Goal: Information Seeking & Learning: Learn about a topic

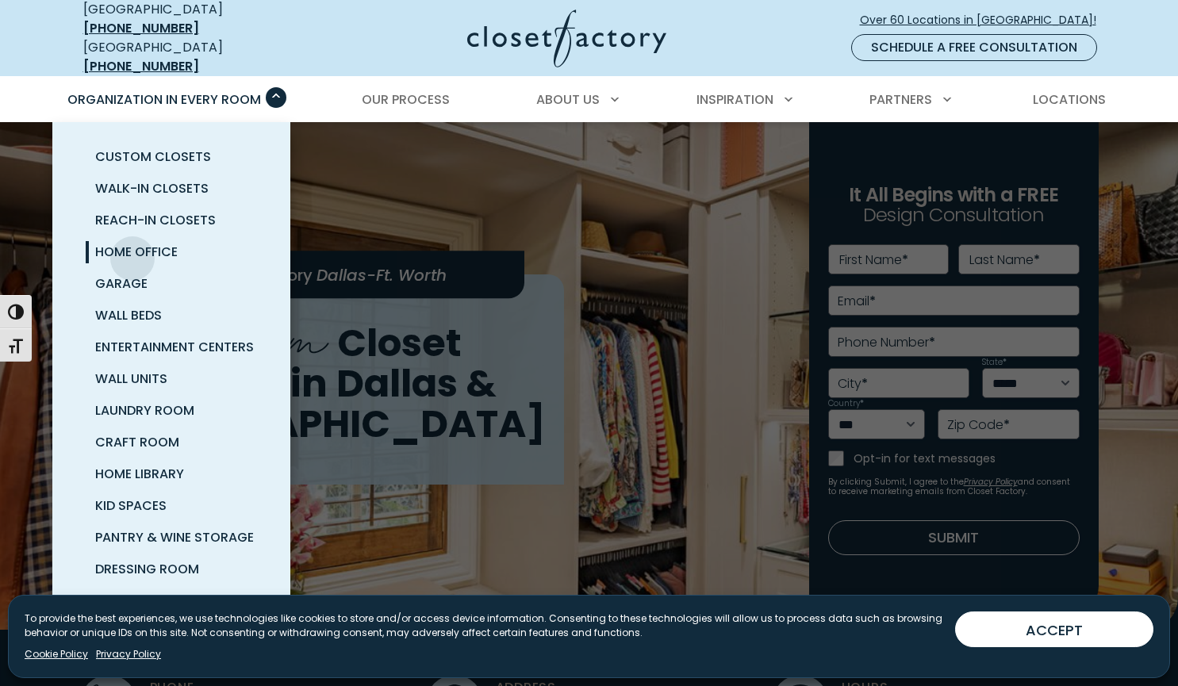
scroll to position [32, 0]
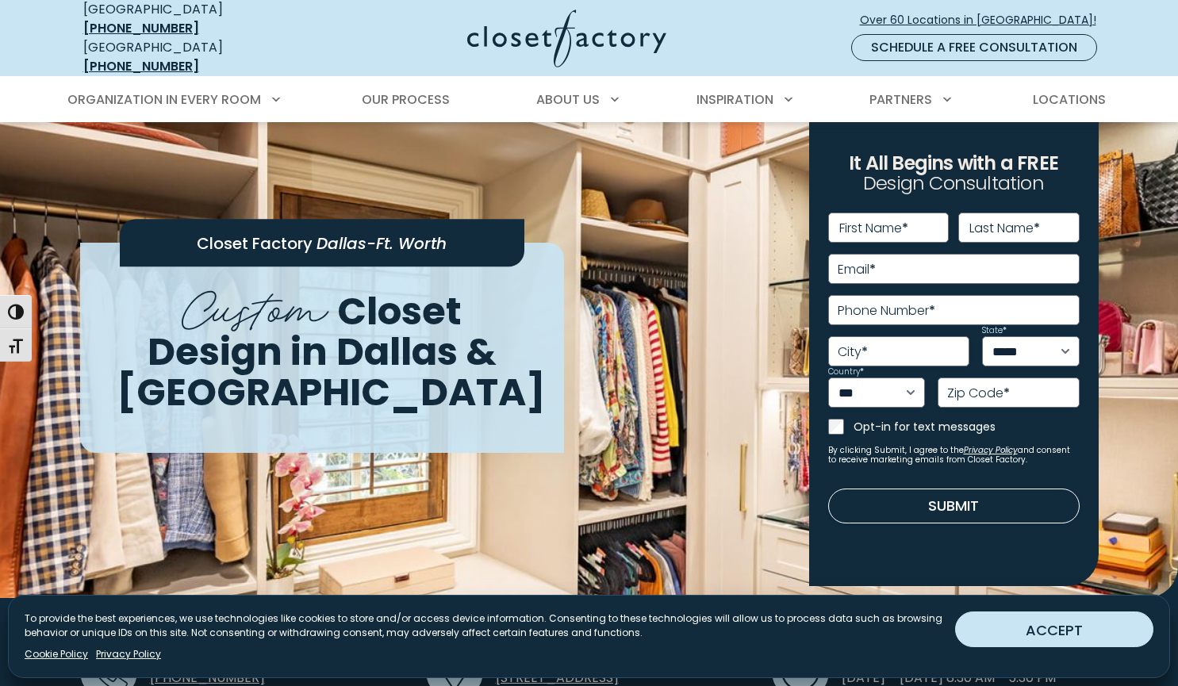
click at [1095, 628] on button "ACCEPT" at bounding box center [1054, 629] width 198 height 36
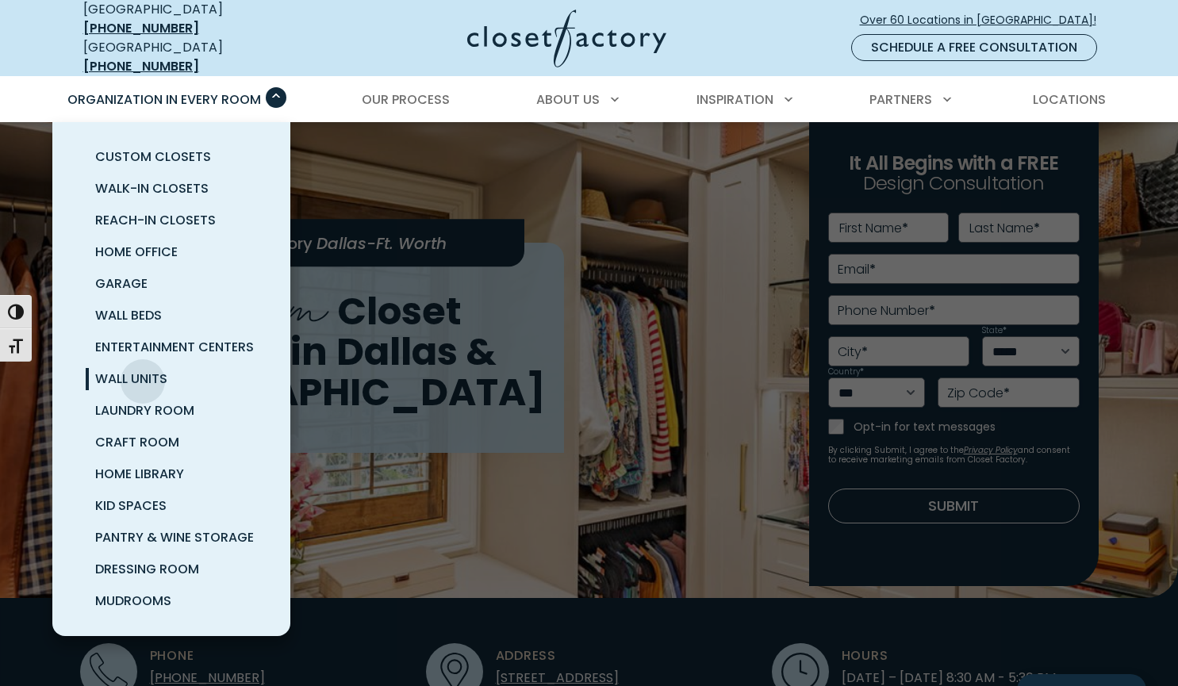
click at [143, 370] on span "Wall Units" at bounding box center [131, 379] width 72 height 18
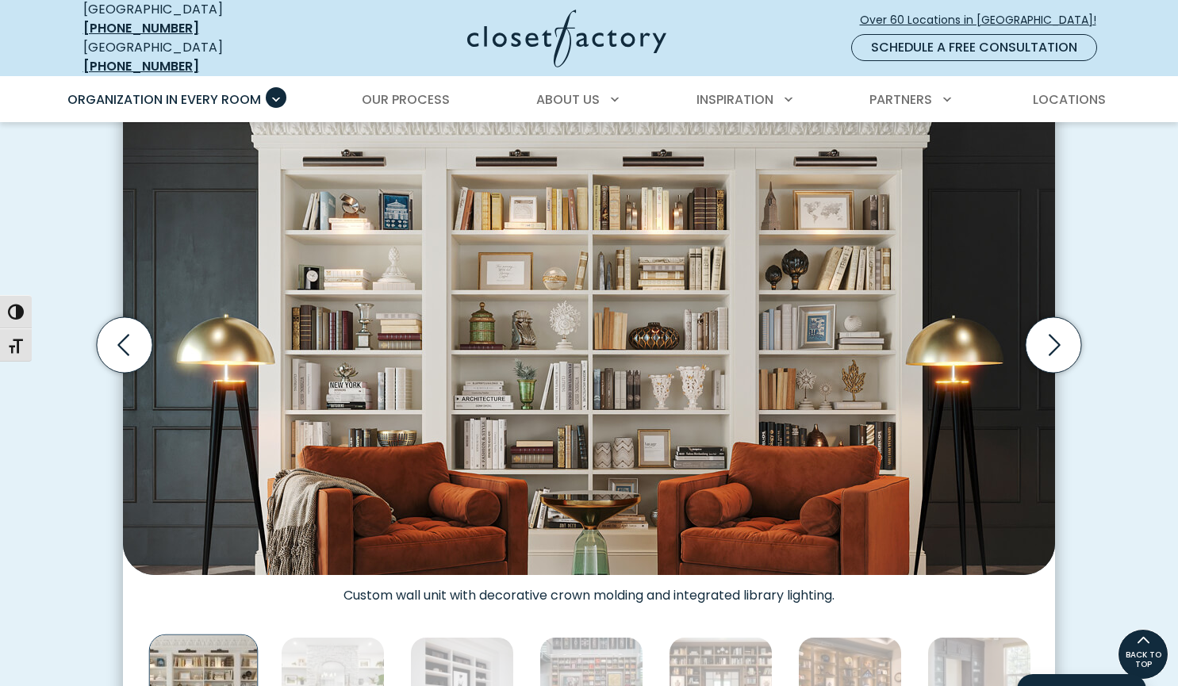
scroll to position [476, 0]
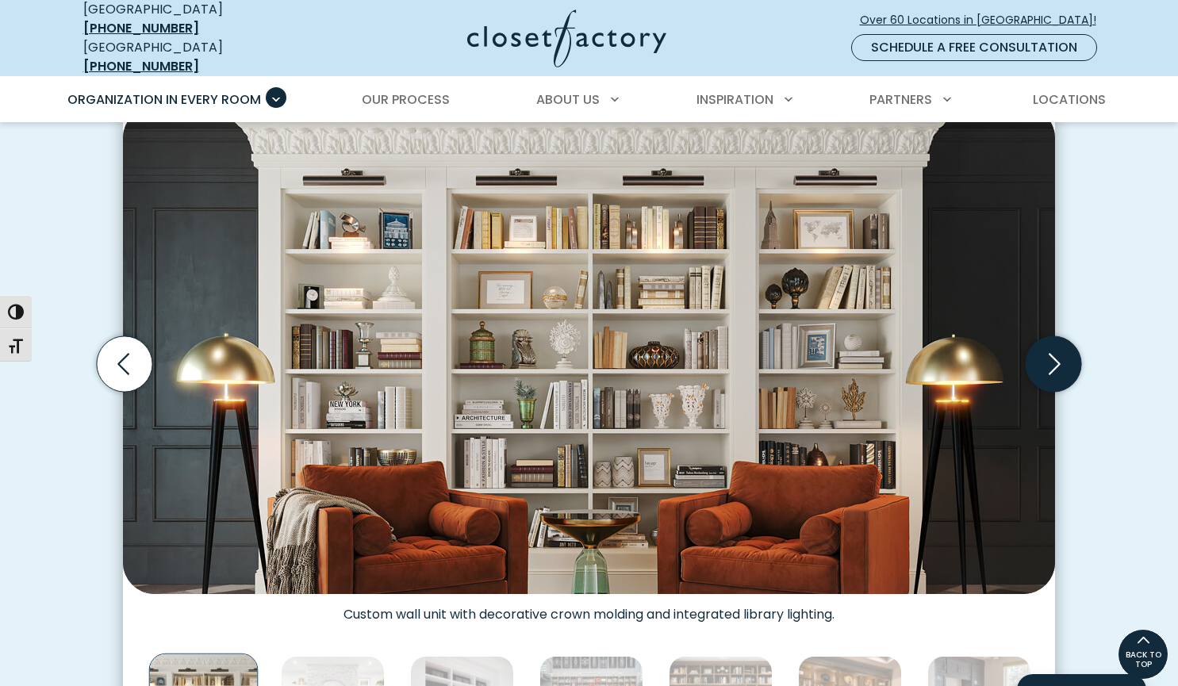
click at [1060, 355] on icon "Next slide" at bounding box center [1053, 364] width 56 height 56
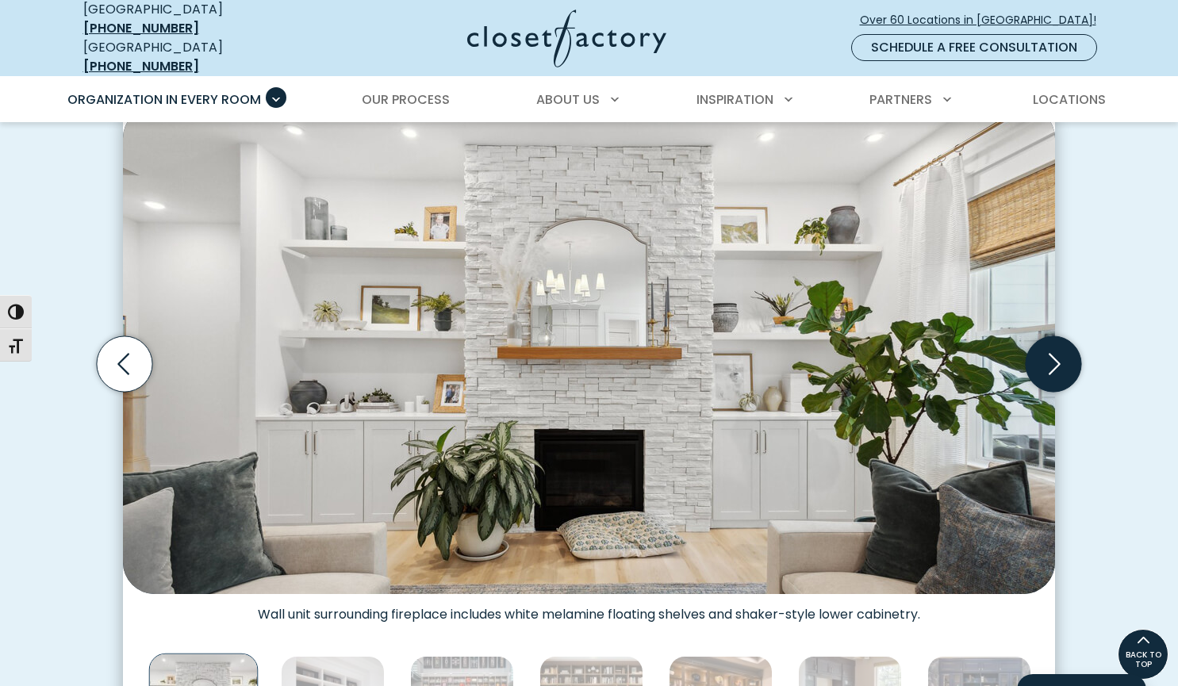
click at [1060, 355] on icon "Next slide" at bounding box center [1053, 364] width 56 height 56
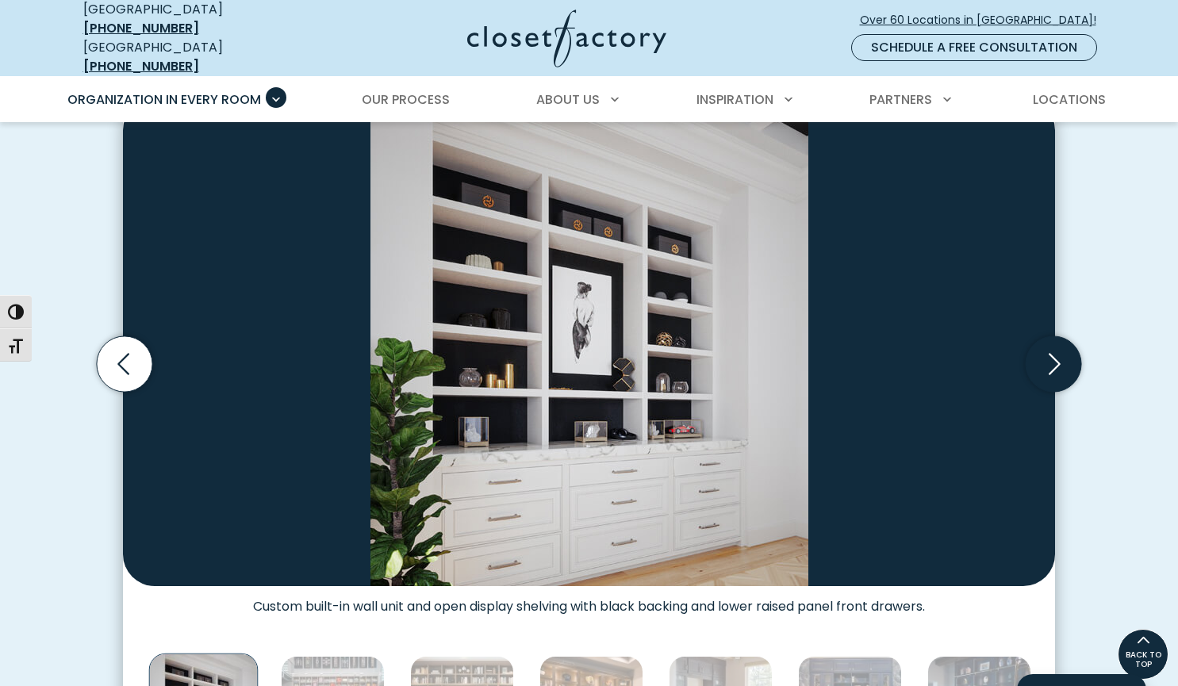
click at [1060, 355] on icon "Next slide" at bounding box center [1053, 364] width 56 height 56
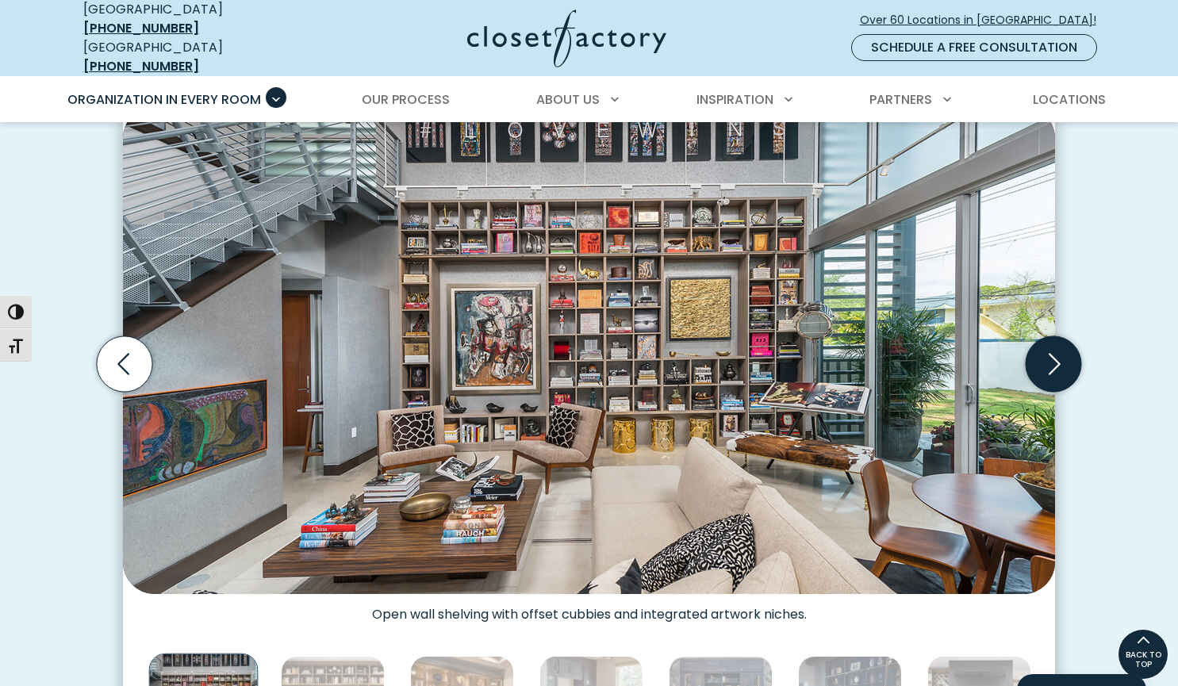
click at [1060, 355] on icon "Next slide" at bounding box center [1053, 364] width 56 height 56
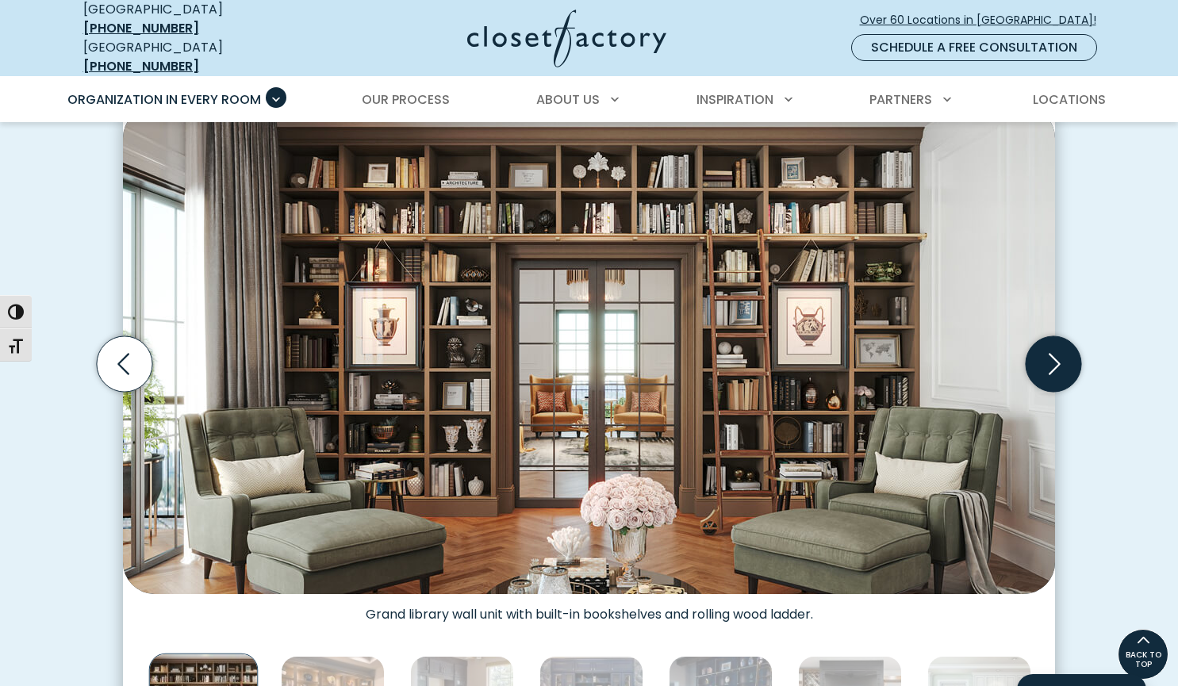
click at [1060, 355] on icon "Next slide" at bounding box center [1053, 364] width 56 height 56
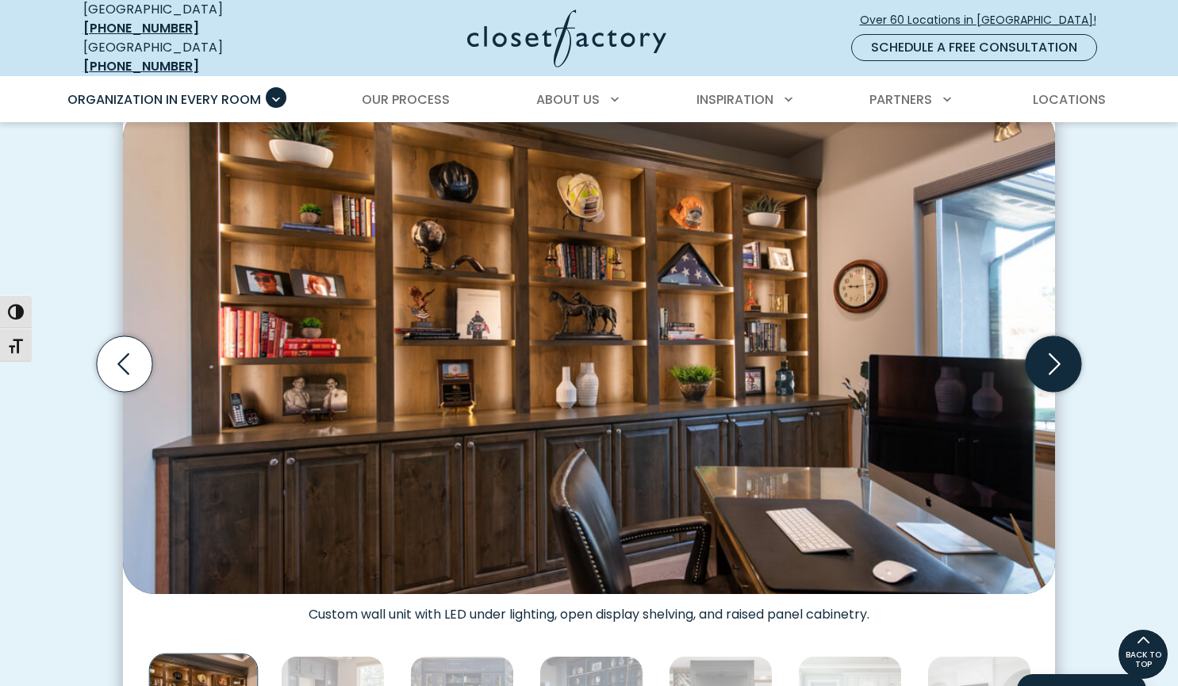
click at [1060, 355] on icon "Next slide" at bounding box center [1053, 364] width 56 height 56
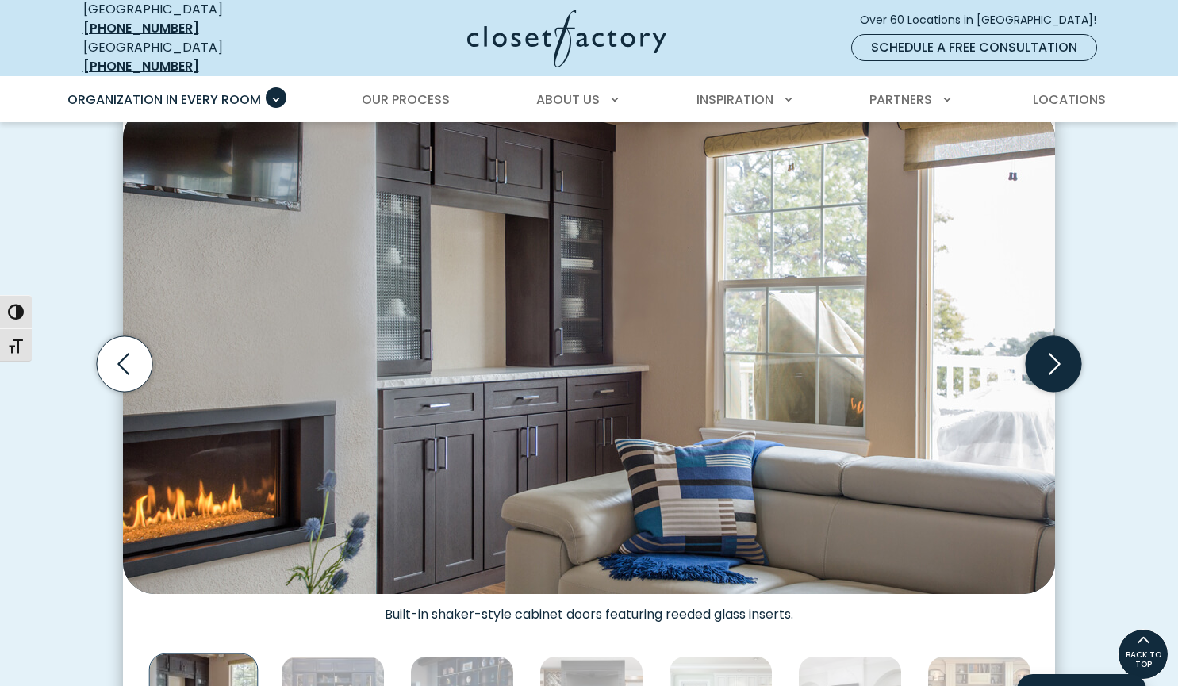
click at [1060, 355] on icon "Next slide" at bounding box center [1053, 364] width 56 height 56
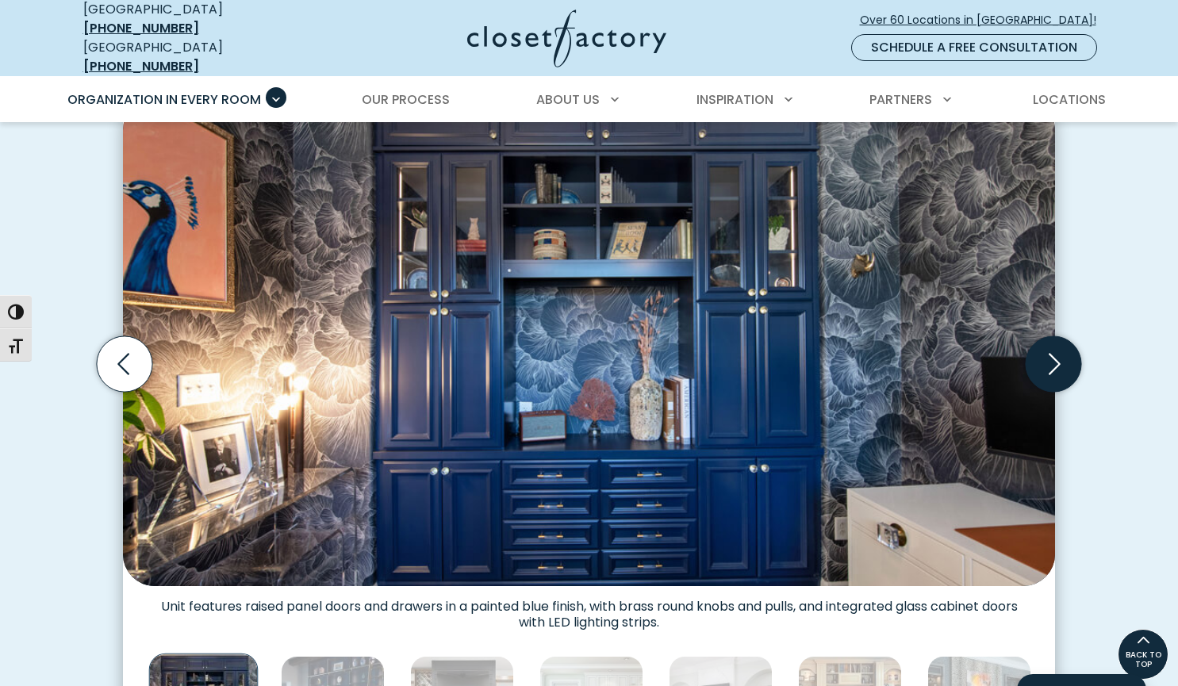
click at [1060, 355] on icon "Next slide" at bounding box center [1053, 364] width 56 height 56
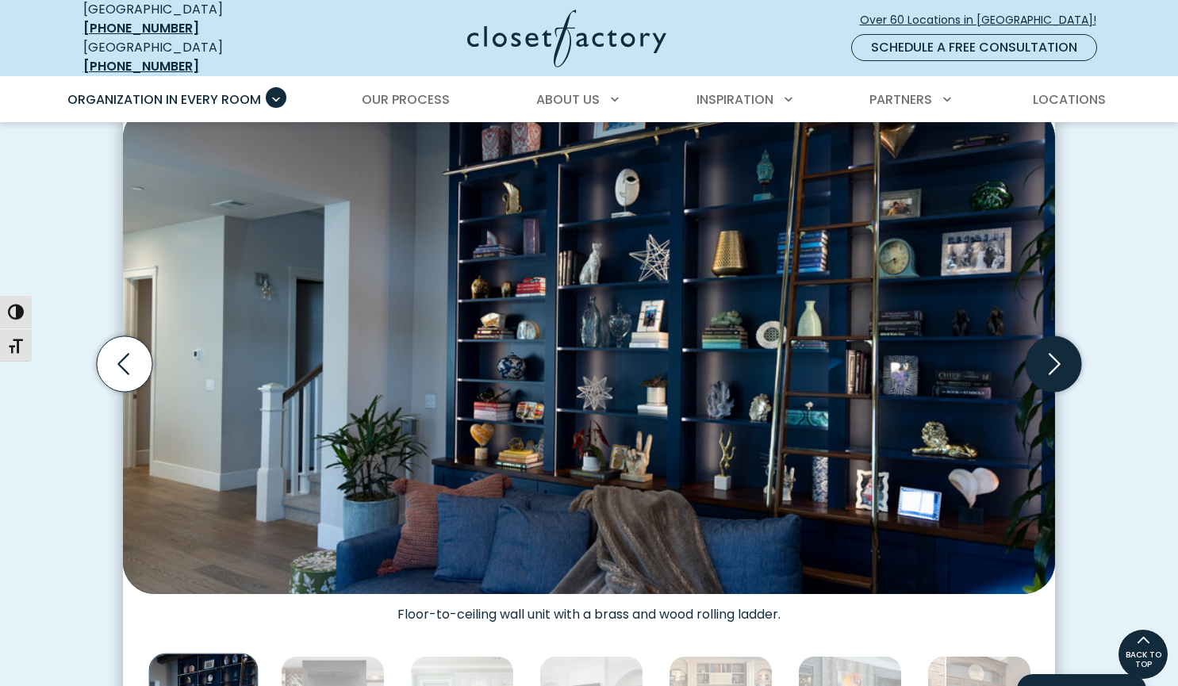
click at [1060, 355] on icon "Next slide" at bounding box center [1053, 364] width 56 height 56
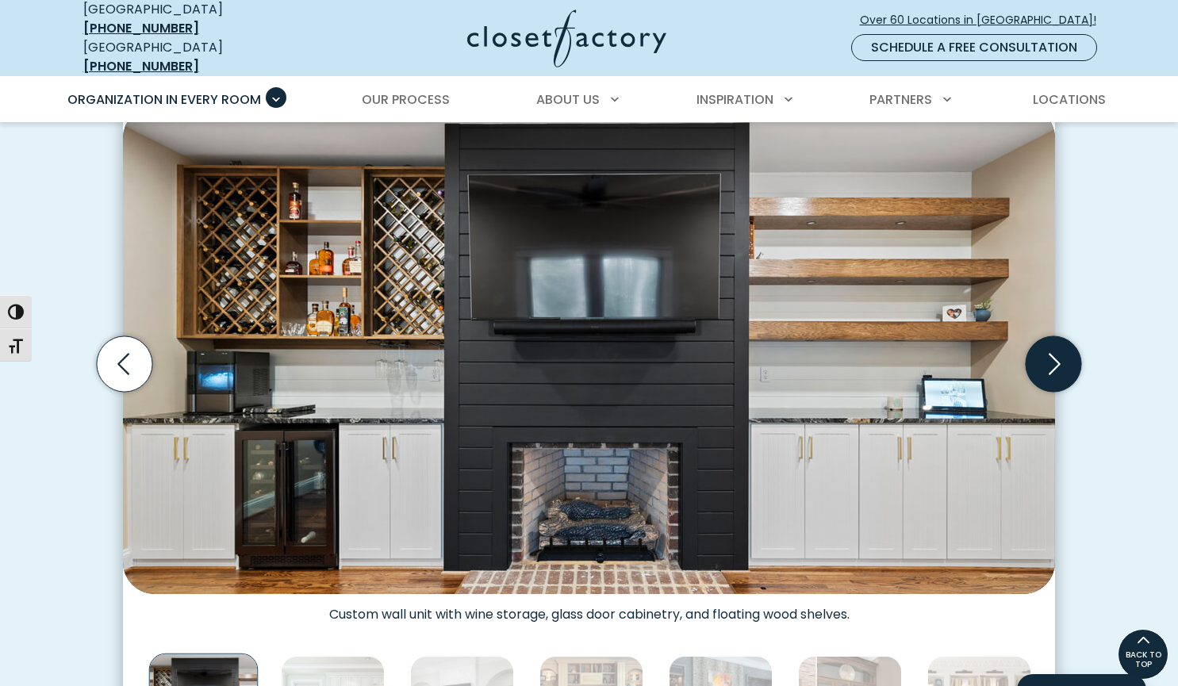
click at [1060, 355] on icon "Next slide" at bounding box center [1053, 364] width 56 height 56
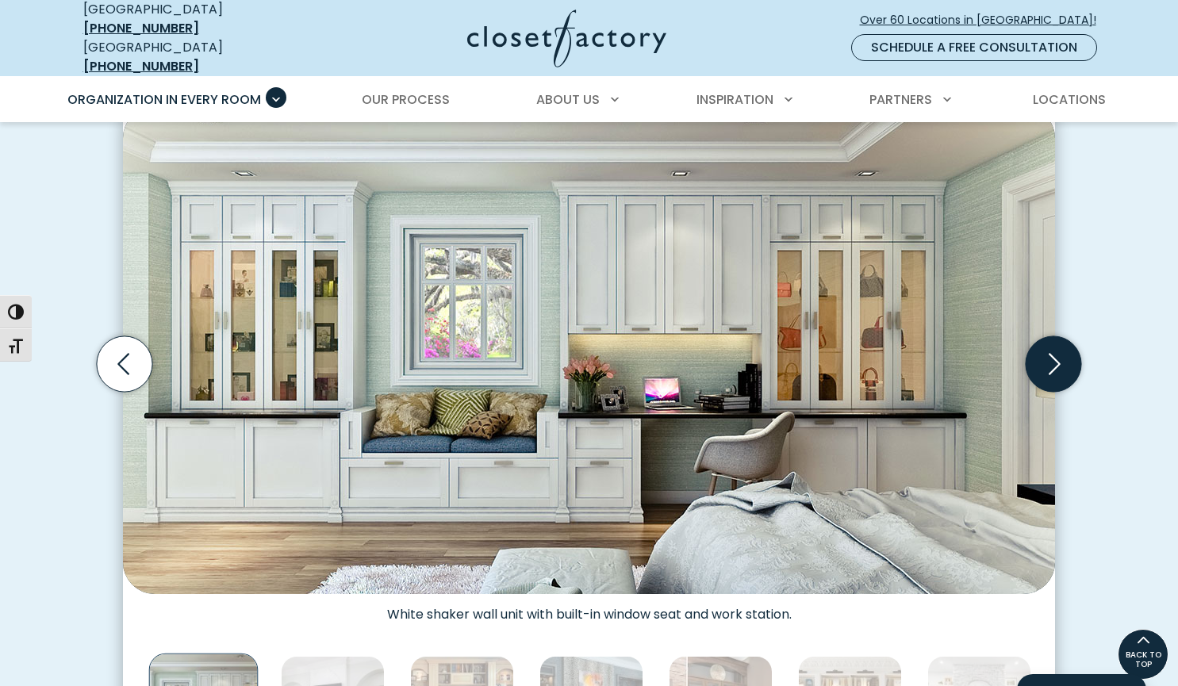
click at [1060, 355] on icon "Next slide" at bounding box center [1053, 364] width 56 height 56
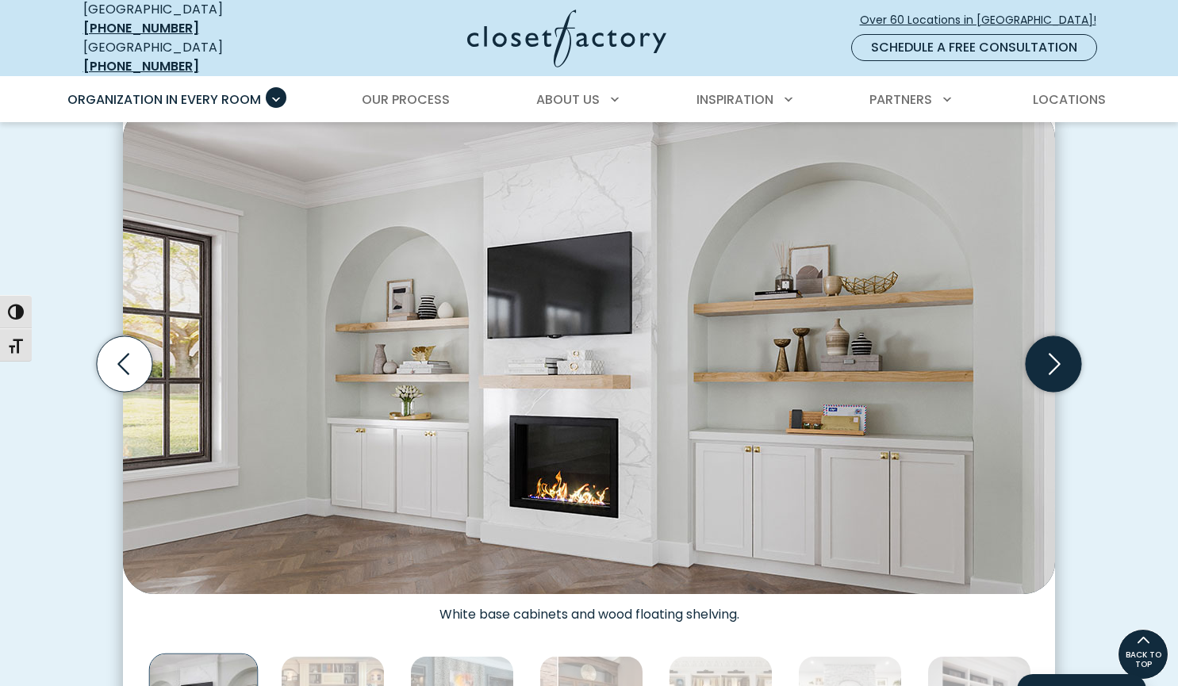
click at [1060, 355] on icon "Next slide" at bounding box center [1053, 364] width 56 height 56
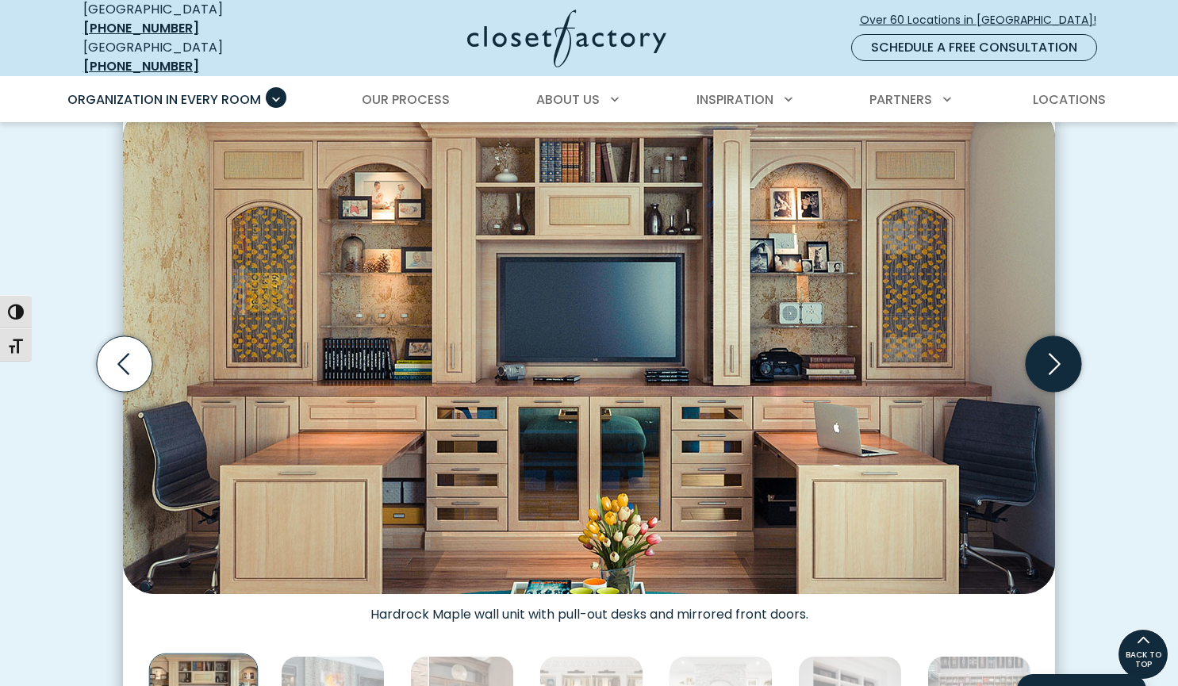
click at [1060, 355] on icon "Next slide" at bounding box center [1053, 364] width 56 height 56
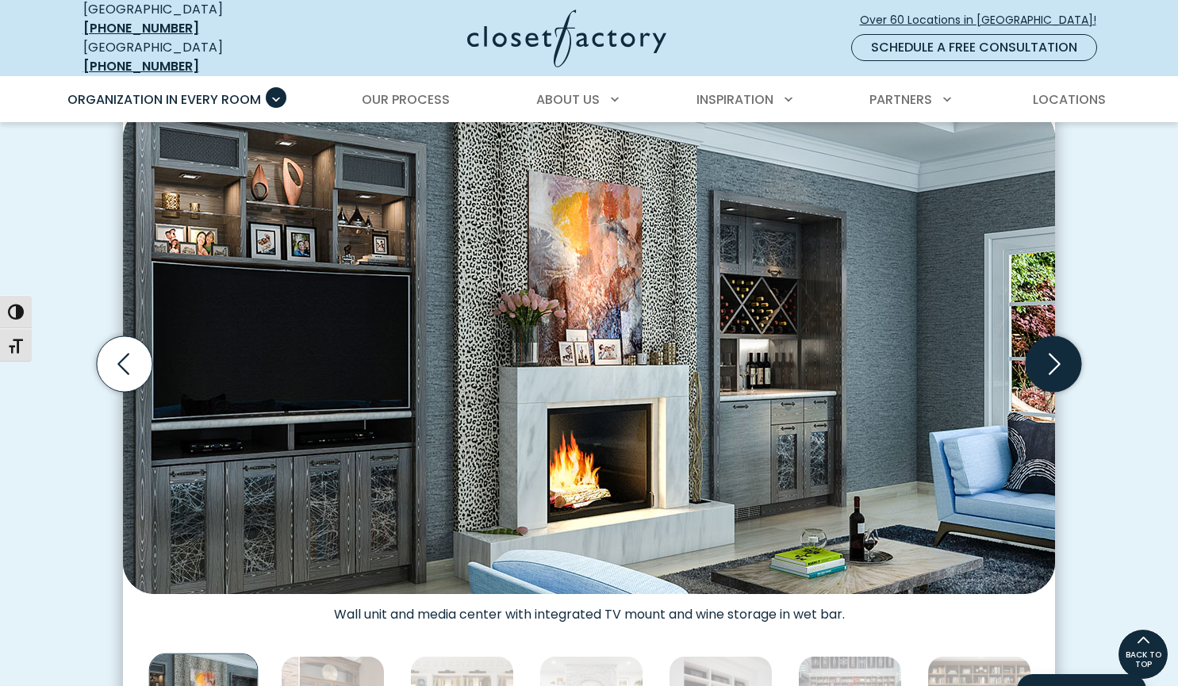
click at [1060, 355] on icon "Next slide" at bounding box center [1053, 364] width 56 height 56
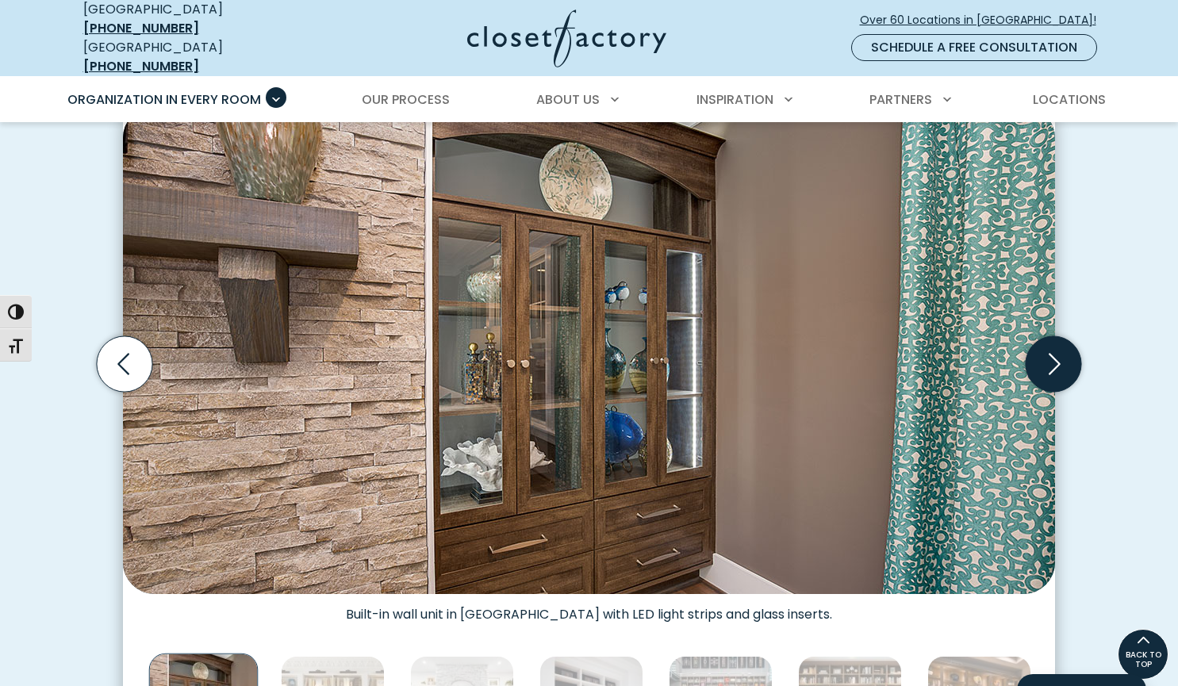
click at [1060, 355] on icon "Next slide" at bounding box center [1053, 364] width 56 height 56
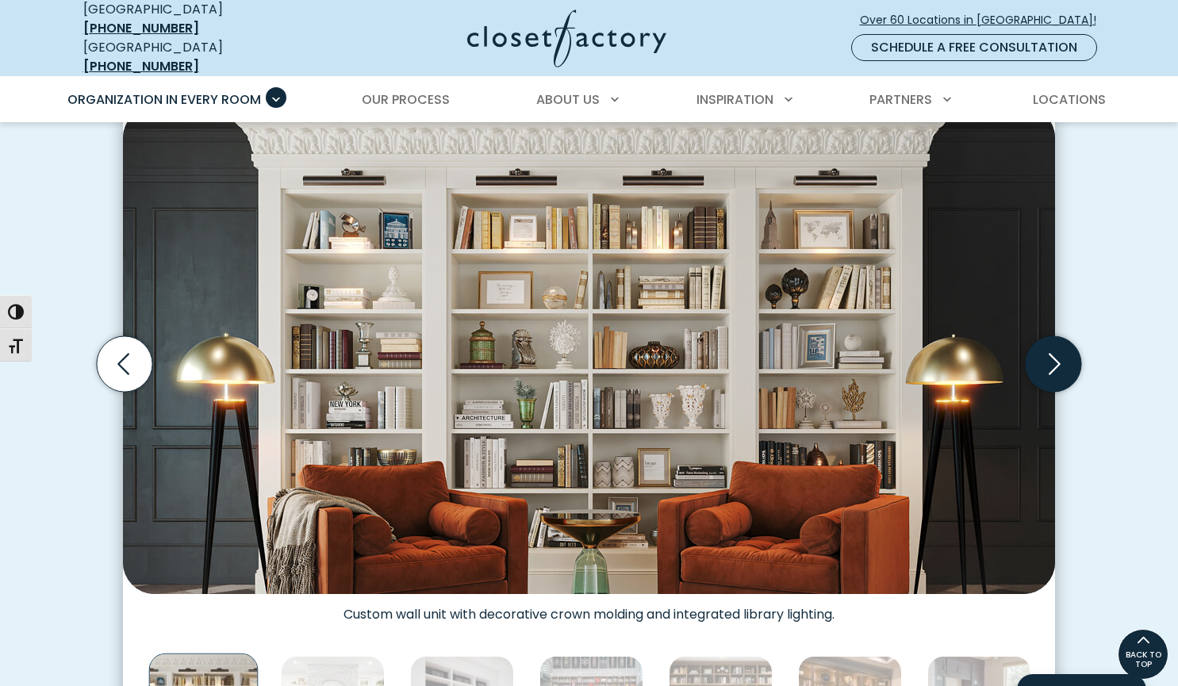
click at [1060, 355] on icon "Next slide" at bounding box center [1053, 364] width 56 height 56
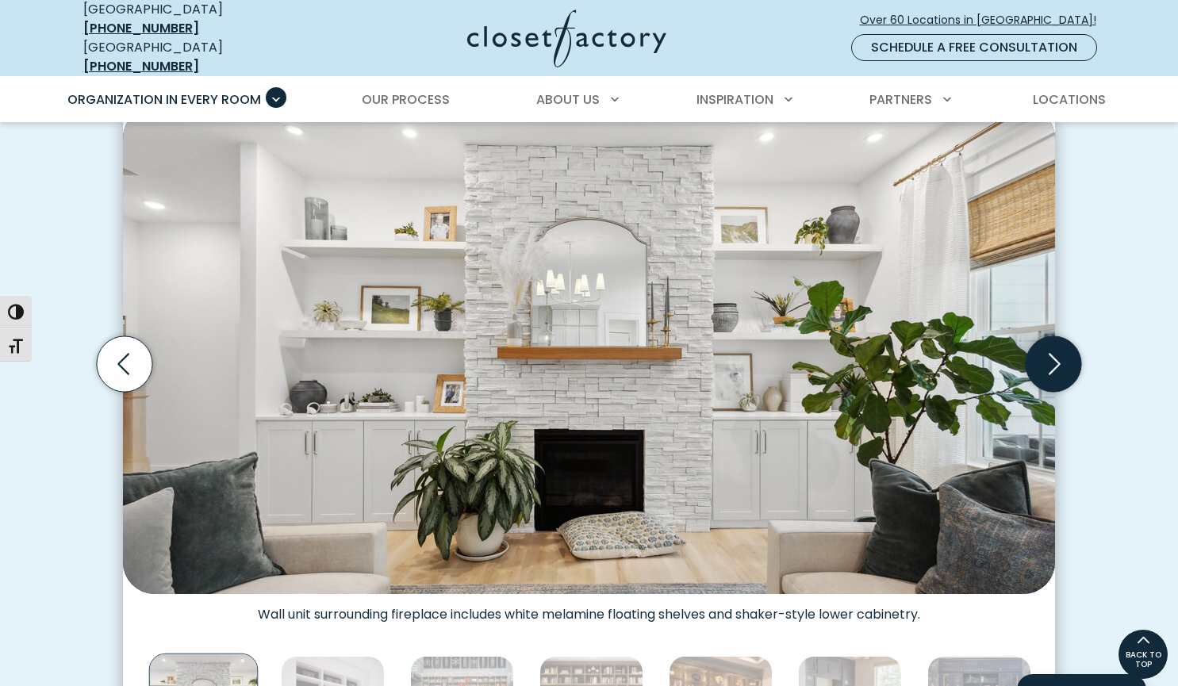
click at [1060, 355] on icon "Next slide" at bounding box center [1053, 364] width 56 height 56
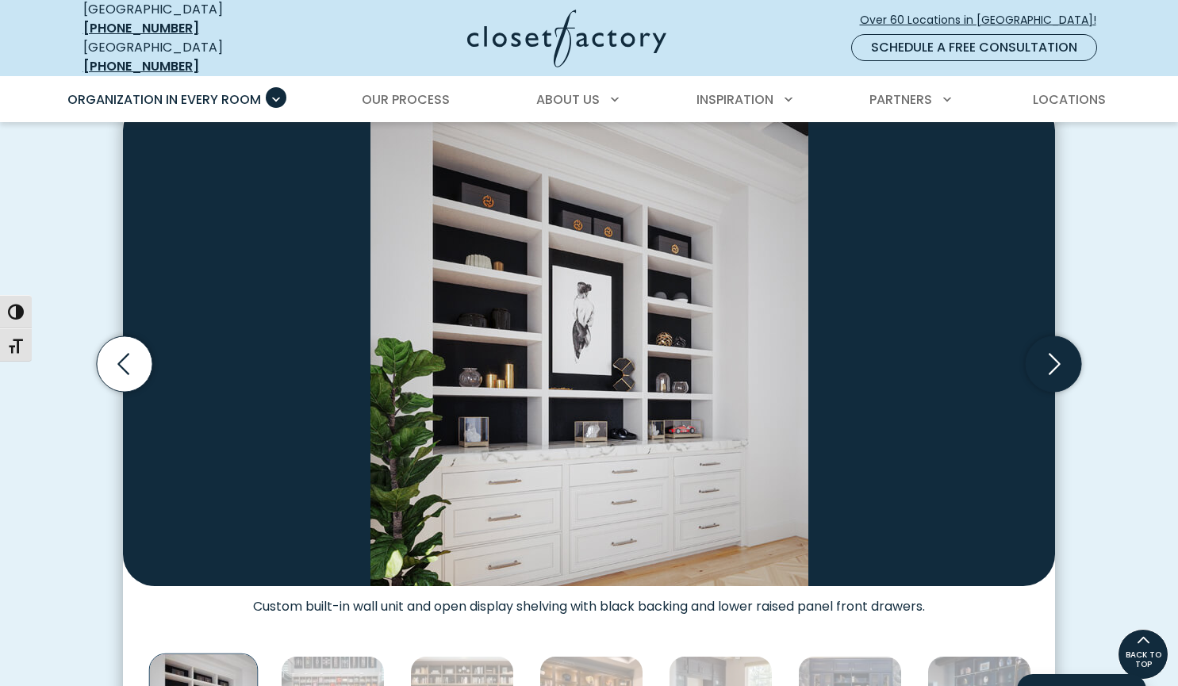
click at [1060, 355] on icon "Next slide" at bounding box center [1053, 364] width 56 height 56
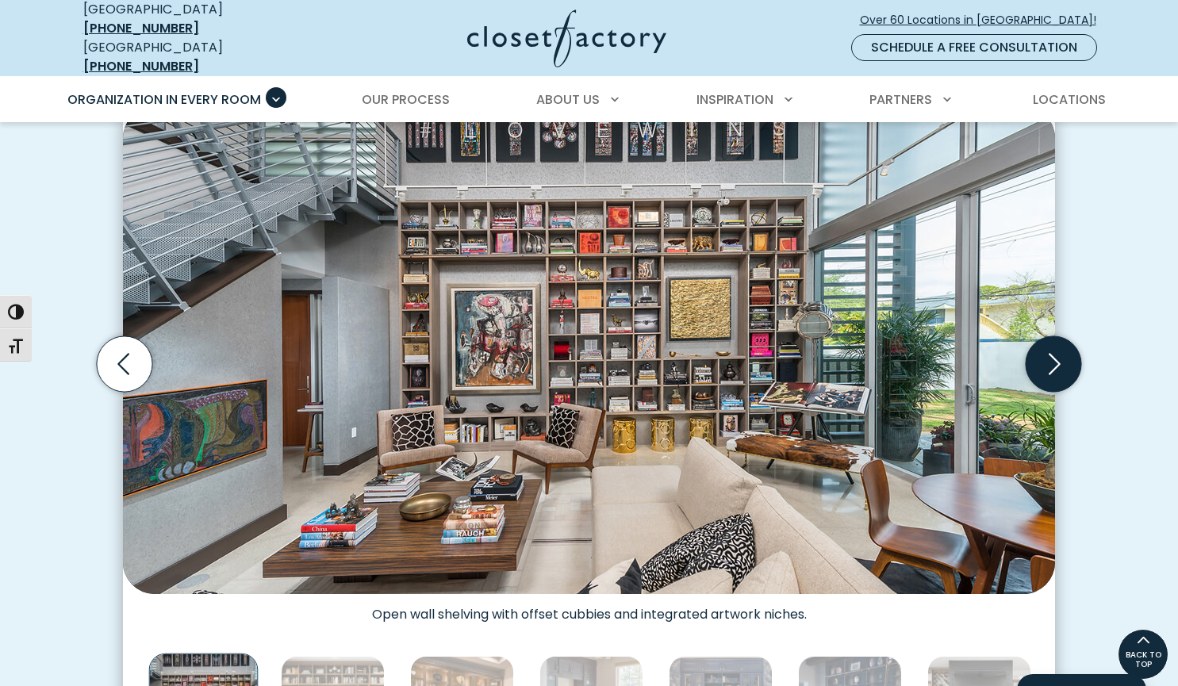
click at [1060, 355] on icon "Next slide" at bounding box center [1053, 364] width 56 height 56
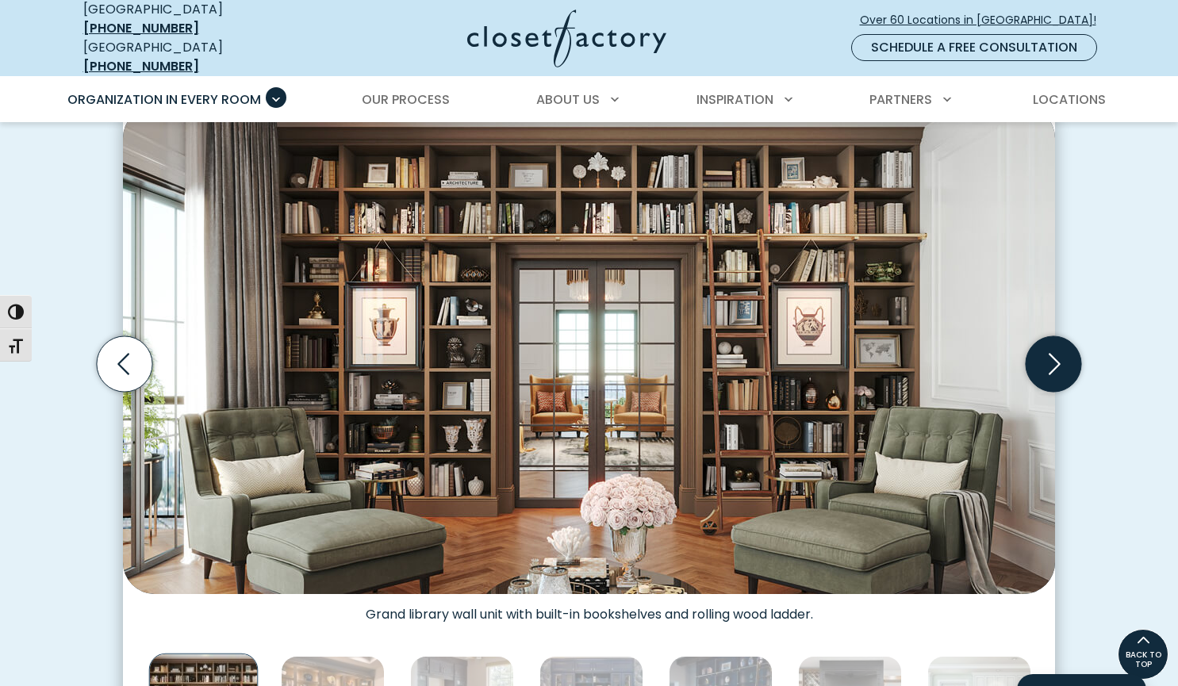
click at [1060, 355] on icon "Next slide" at bounding box center [1053, 364] width 56 height 56
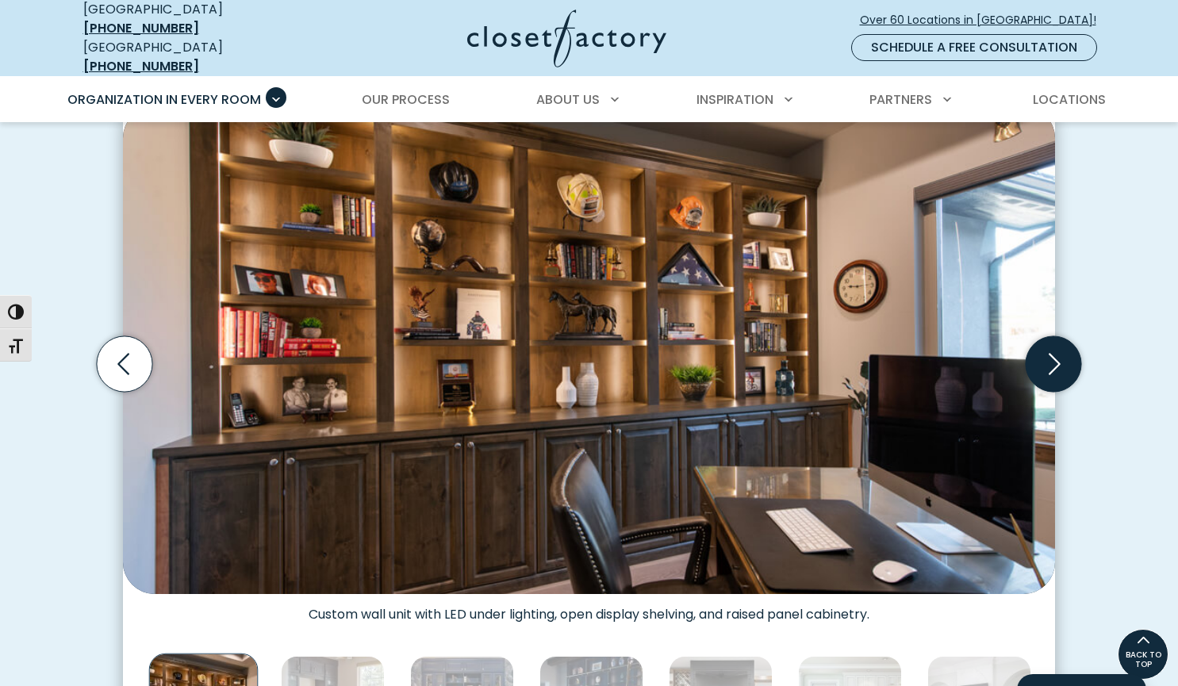
click at [1060, 355] on icon "Next slide" at bounding box center [1053, 364] width 56 height 56
